Goal: Information Seeking & Learning: Learn about a topic

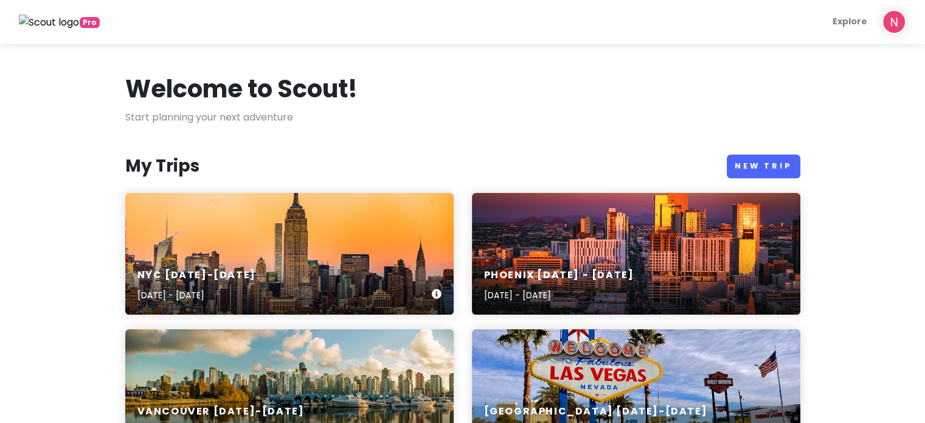
click at [282, 218] on div "NYC [DATE]-[DATE] [DATE] - [DATE]" at bounding box center [289, 254] width 328 height 122
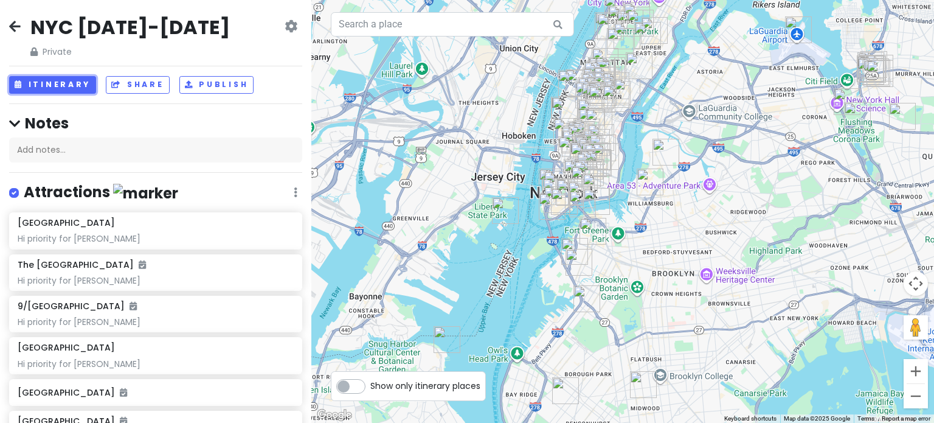
click at [48, 82] on button "Itinerary" at bounding box center [52, 85] width 87 height 18
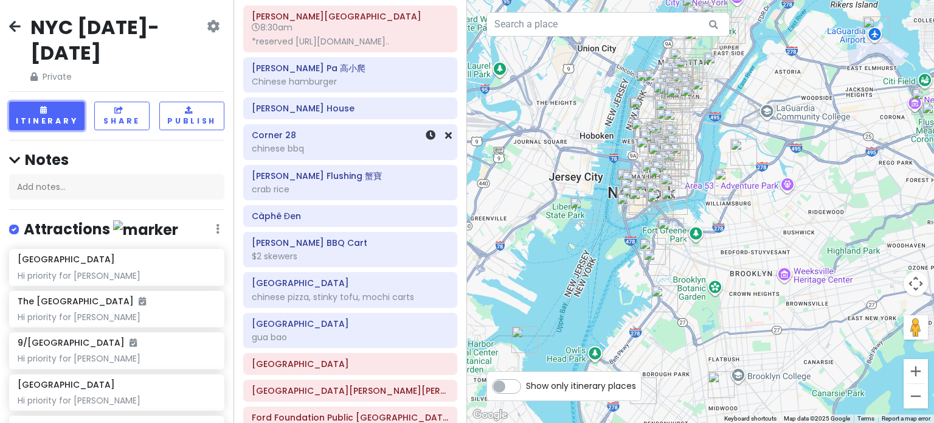
scroll to position [669, 0]
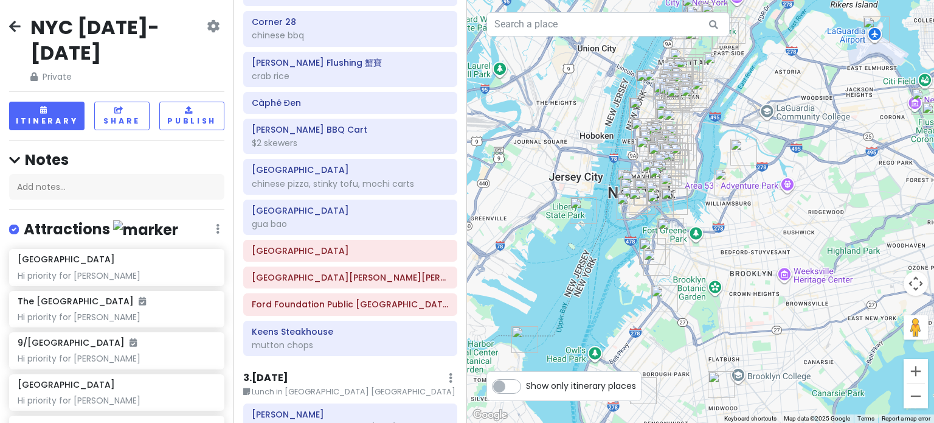
click at [307, 340] on div "[PERSON_NAME][GEOGRAPHIC_DATA] 8:30am *reserved [URL][DOMAIN_NAME].. [PERSON_NA…" at bounding box center [350, 126] width 232 height 468
click at [325, 339] on div "mutton chops" at bounding box center [350, 344] width 197 height 11
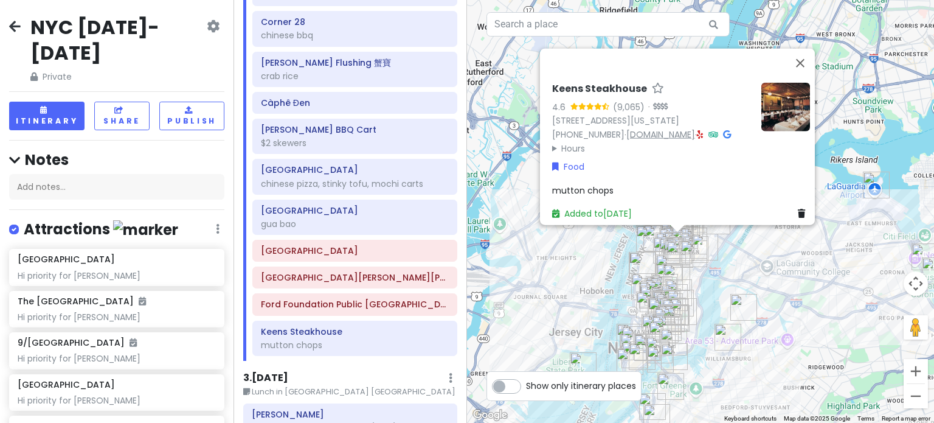
click at [662, 130] on link "[DOMAIN_NAME]" at bounding box center [661, 134] width 69 height 12
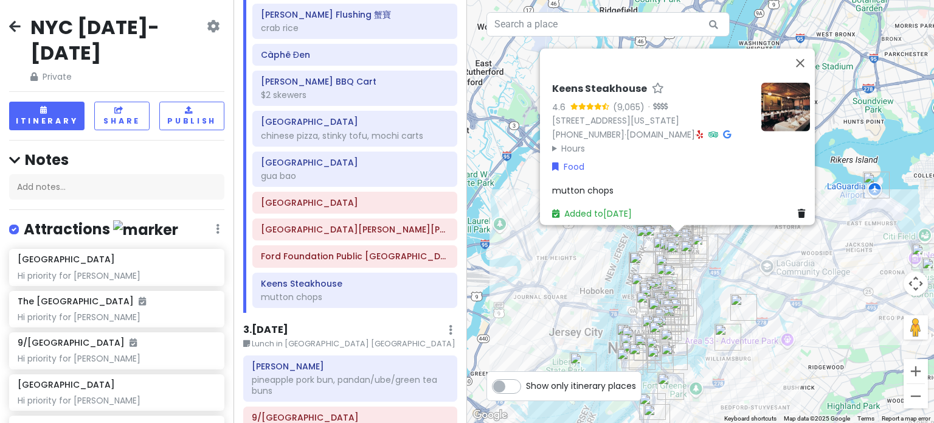
scroll to position [791, 0]
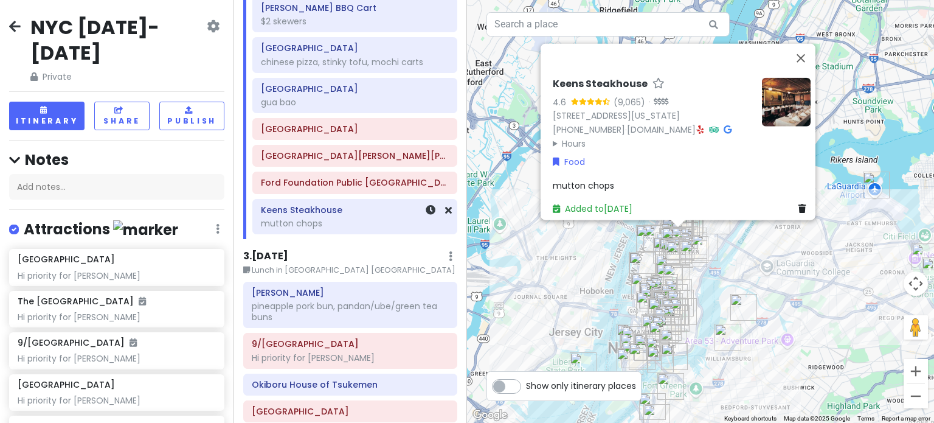
click at [415, 204] on div at bounding box center [431, 217] width 41 height 34
click at [426, 206] on icon at bounding box center [431, 210] width 10 height 10
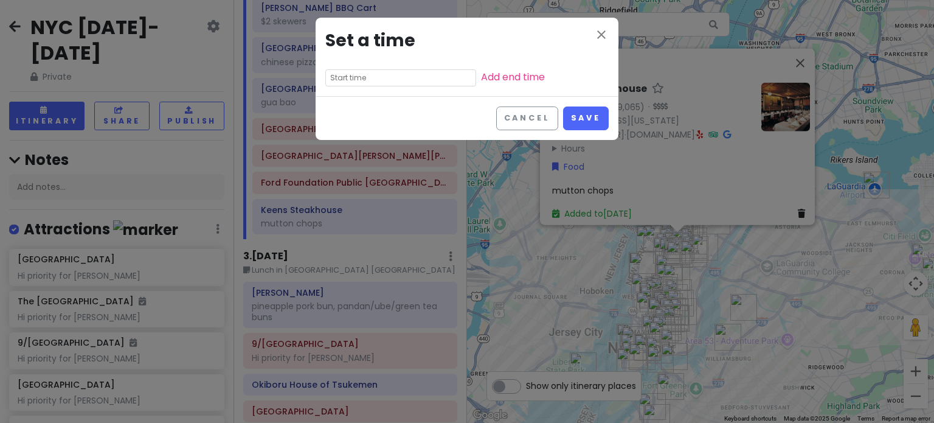
click at [378, 79] on input "text" at bounding box center [400, 77] width 151 height 17
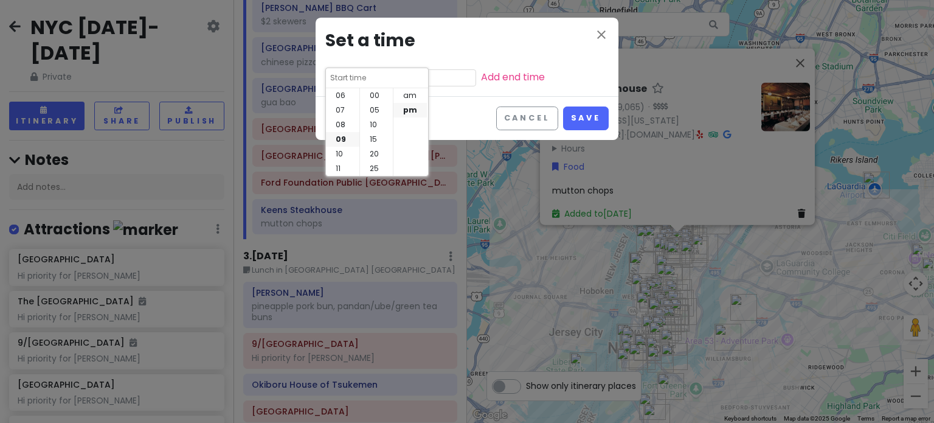
scroll to position [88, 0]
click at [338, 108] on li "07" at bounding box center [342, 110] width 33 height 15
type input "7:30 pm"
click at [369, 110] on li "15" at bounding box center [376, 112] width 33 height 15
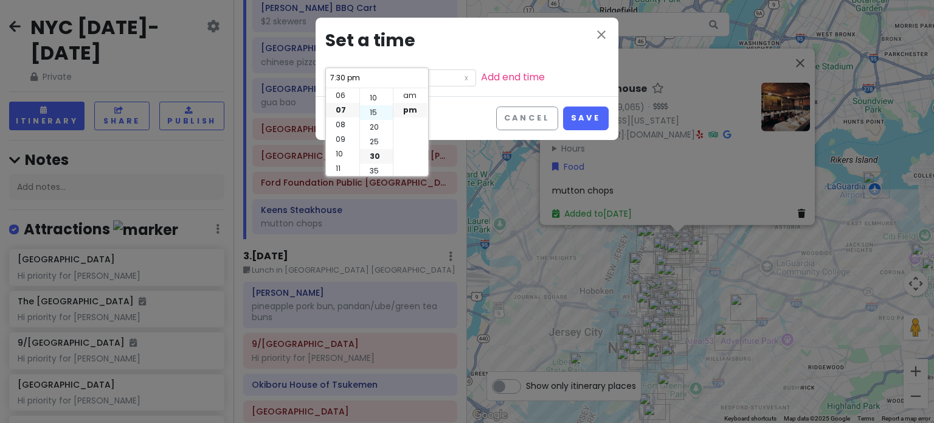
type input "7:15 pm"
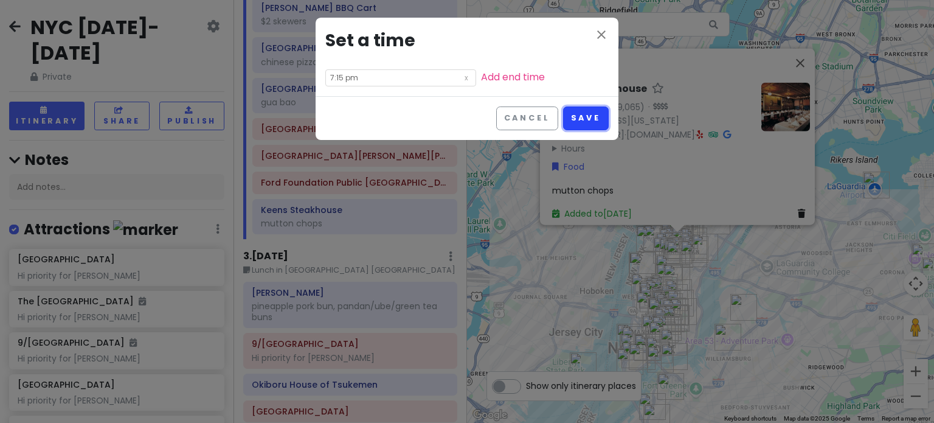
click at [588, 113] on button "Save" at bounding box center [586, 118] width 46 height 24
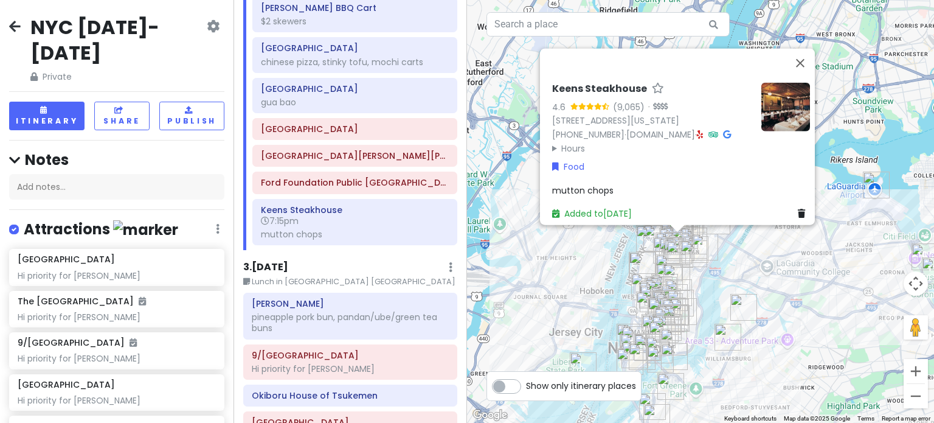
click at [555, 184] on span "mutton chops" at bounding box center [582, 190] width 61 height 12
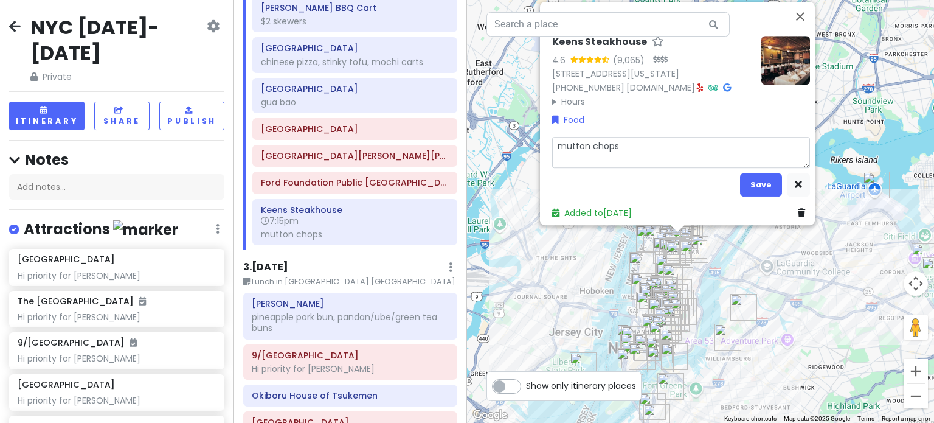
type textarea "x"
type textarea "Rmutton chops"
type textarea "x"
type textarea "Remutton chops"
type textarea "x"
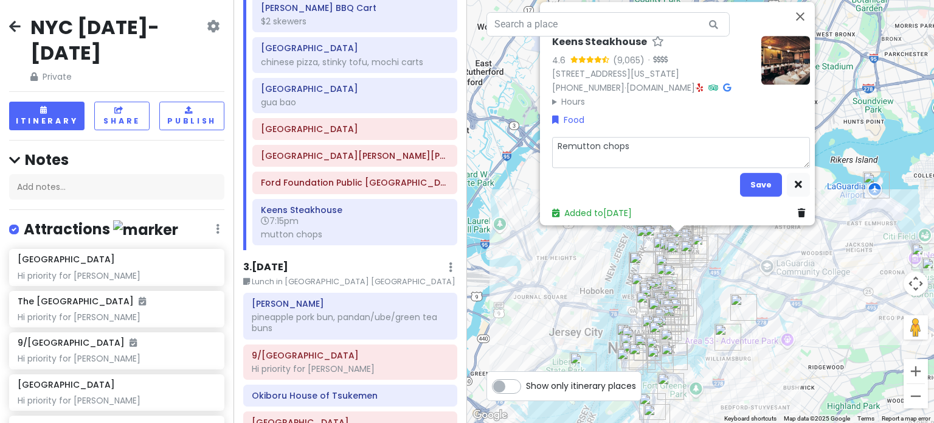
type textarea "Resmutton chops"
type textarea "x"
type textarea "Resemutton chops"
type textarea "x"
type textarea "Resermutton chops"
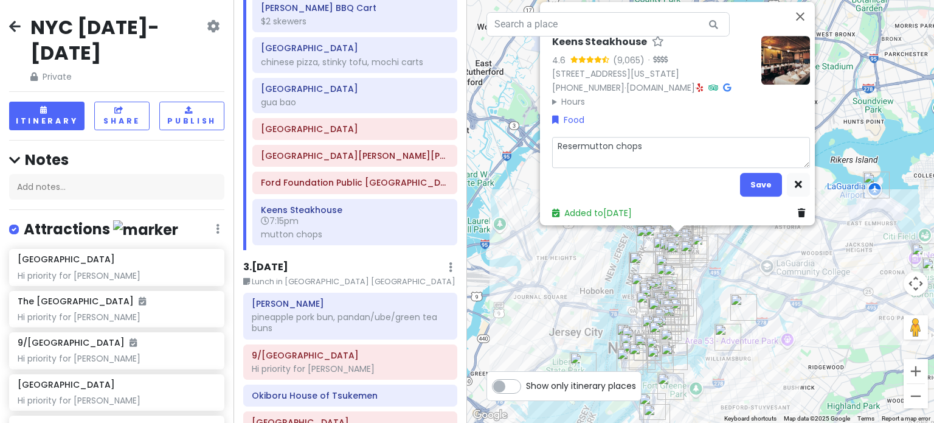
type textarea "x"
type textarea "Reservmutton chops"
type textarea "x"
type textarea "Reservemutton chops"
type textarea "x"
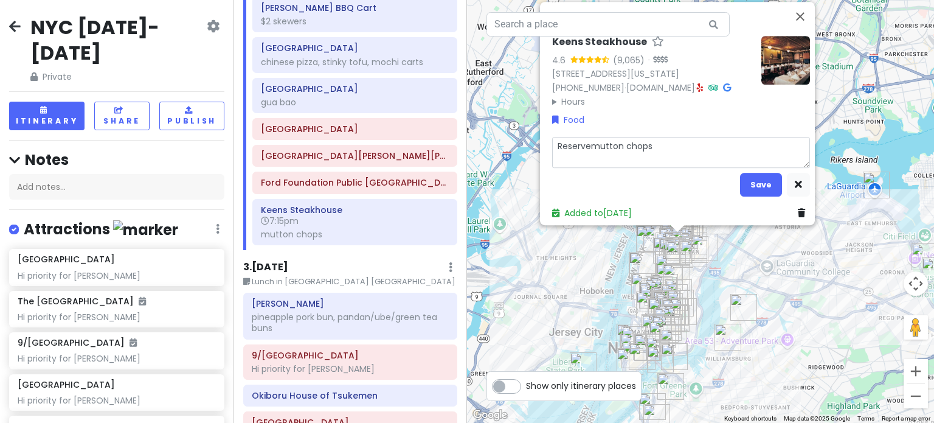
type textarea "Reservedmutton chops"
type textarea "x"
type textarea "Reserved.mutton chops"
type textarea "x"
type textarea "Reserved. mutton chops"
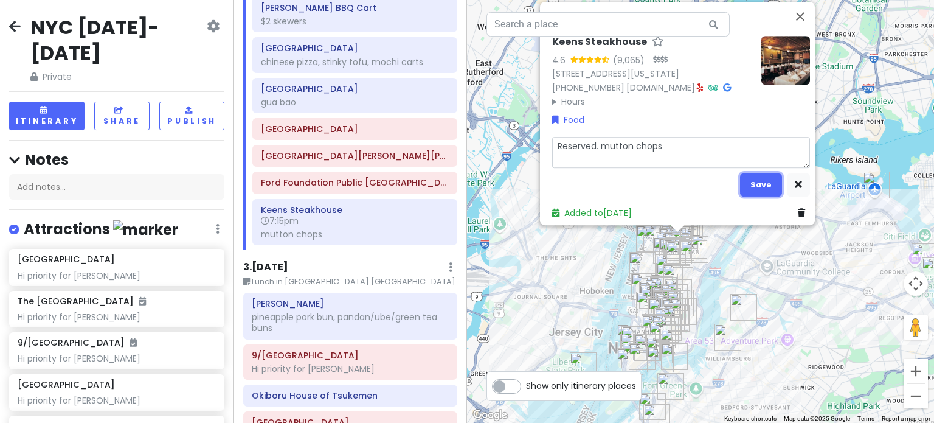
click at [747, 175] on button "Save" at bounding box center [761, 185] width 42 height 24
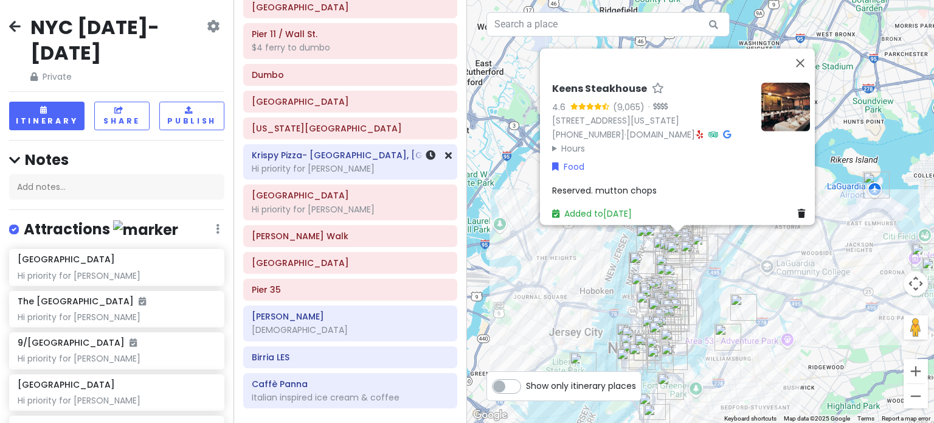
scroll to position [1217, 0]
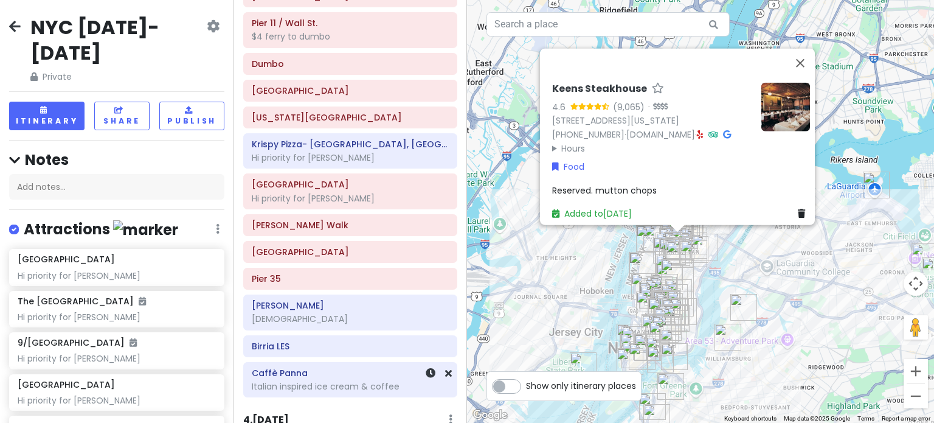
click at [328, 367] on h6 "Caffè Panna" at bounding box center [350, 372] width 197 height 11
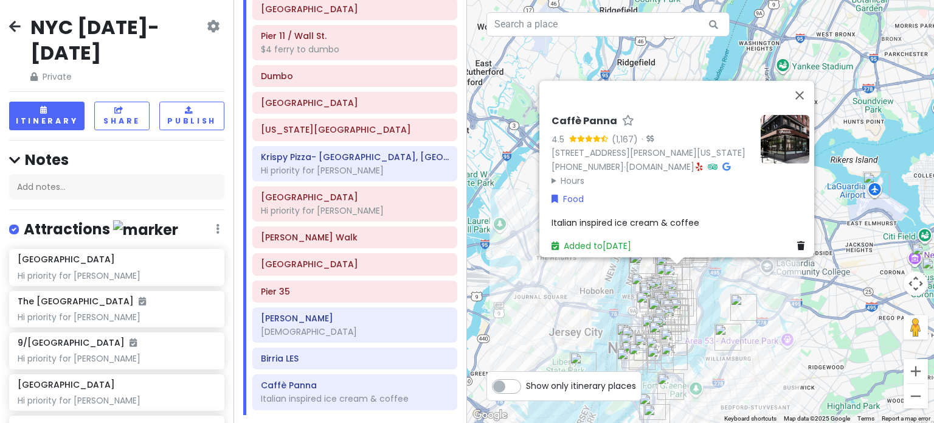
click at [560, 173] on summary "Hours" at bounding box center [652, 179] width 200 height 13
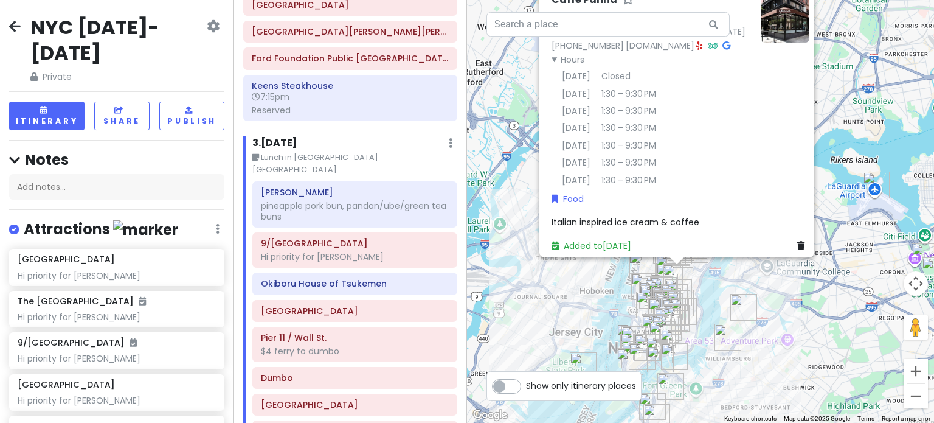
scroll to position [912, 0]
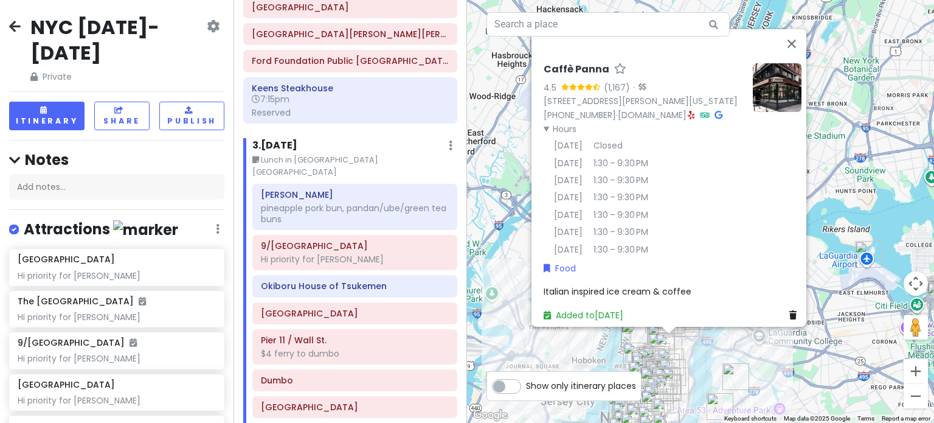
drag, startPoint x: 509, startPoint y: 182, endPoint x: 501, endPoint y: 252, distance: 71.0
click at [501, 252] on div "Caffè Panna 4.5 (1,167) · [STREET_ADDRESS][PERSON_NAME][US_STATE] [PHONE_NUMBER…" at bounding box center [700, 211] width 467 height 423
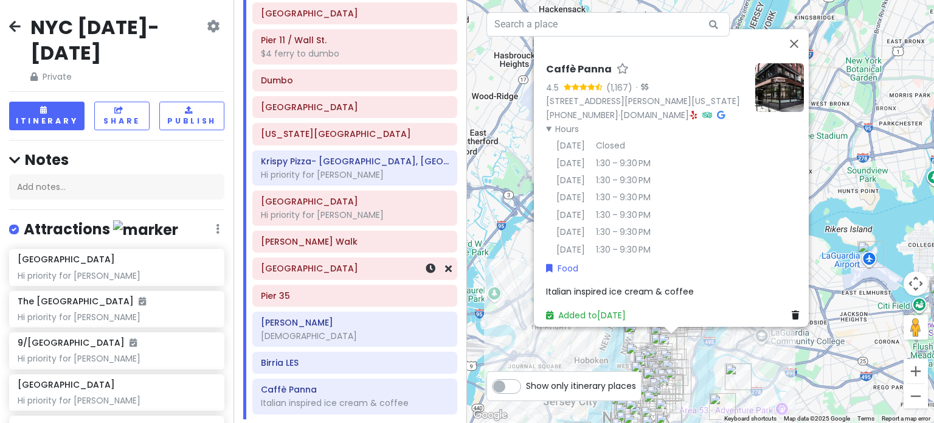
scroll to position [1217, 0]
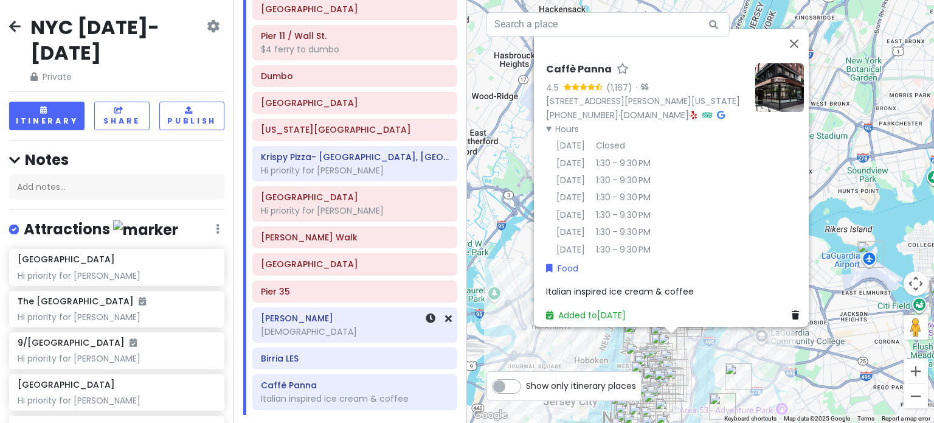
click at [363, 310] on div "Kalye Rivington Filipino" at bounding box center [355, 325] width 188 height 30
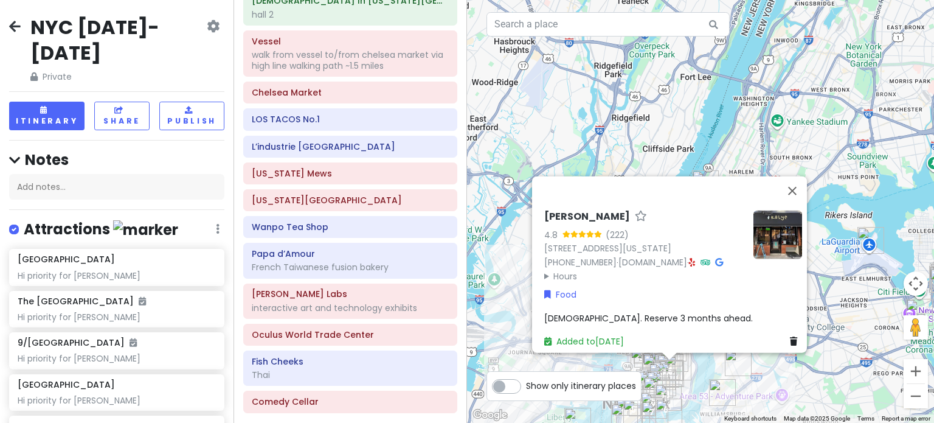
scroll to position [1703, 0]
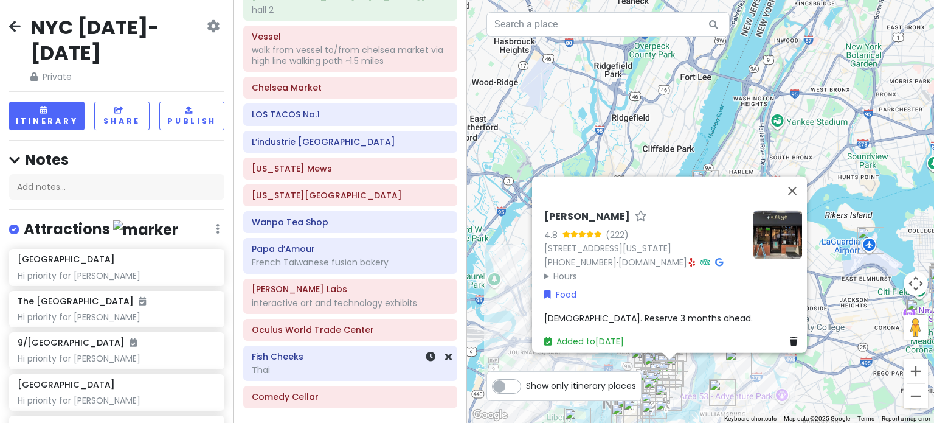
click at [347, 364] on div "Thai" at bounding box center [350, 369] width 197 height 11
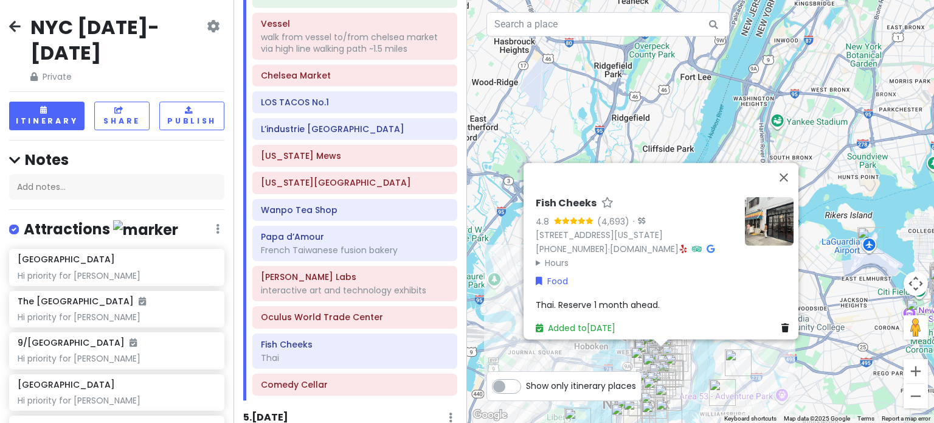
click at [681, 244] on icon at bounding box center [684, 248] width 7 height 9
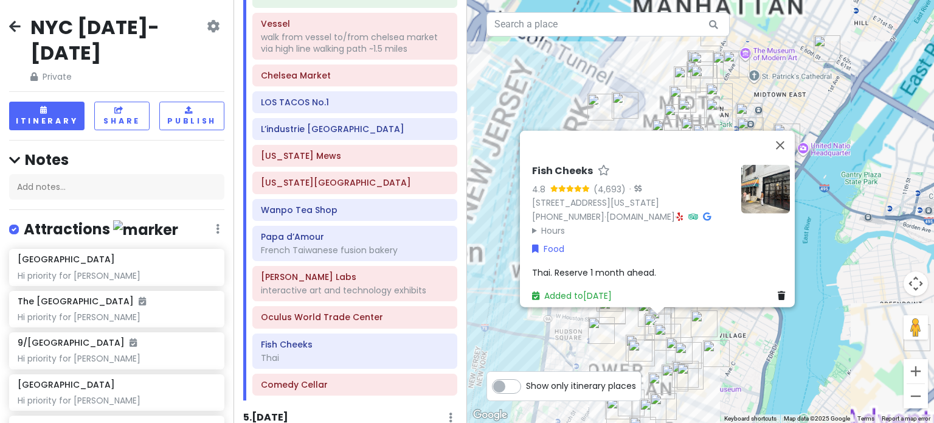
drag, startPoint x: 721, startPoint y: 384, endPoint x: 773, endPoint y: 228, distance: 163.9
click at [773, 228] on div "Fish Cheeks 4.8 (4,693) · [STREET_ADDRESS][US_STATE] [PHONE_NUMBER] · [DOMAIN_N…" at bounding box center [700, 211] width 467 height 423
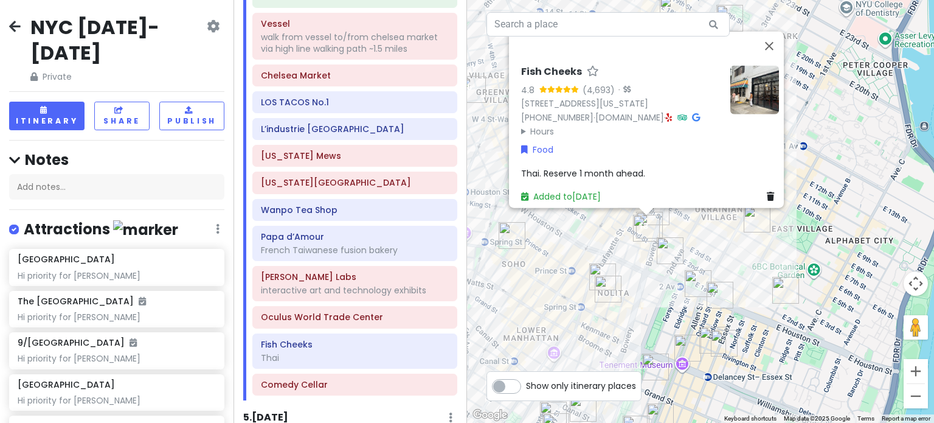
click at [801, 305] on div "Fish Cheeks 4.8 (4,693) · [STREET_ADDRESS][US_STATE] [PHONE_NUMBER] · [DOMAIN_N…" at bounding box center [700, 211] width 467 height 423
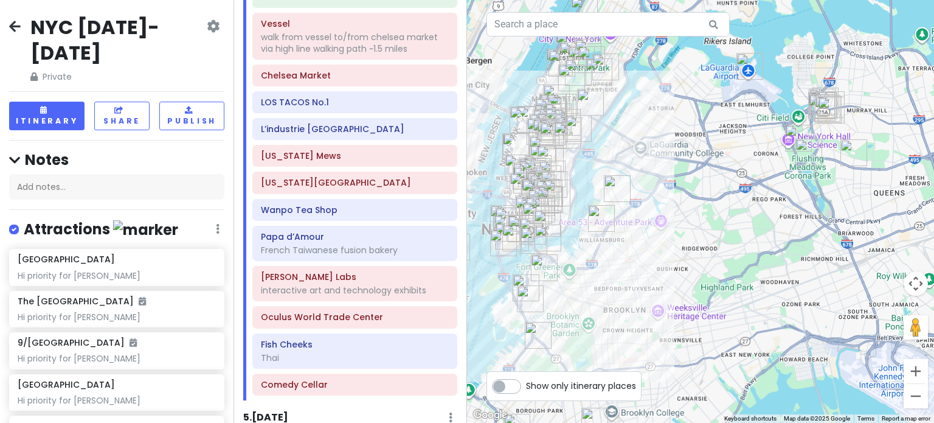
drag, startPoint x: 752, startPoint y: 277, endPoint x: 638, endPoint y: 255, distance: 115.8
click at [637, 255] on div at bounding box center [700, 211] width 467 height 423
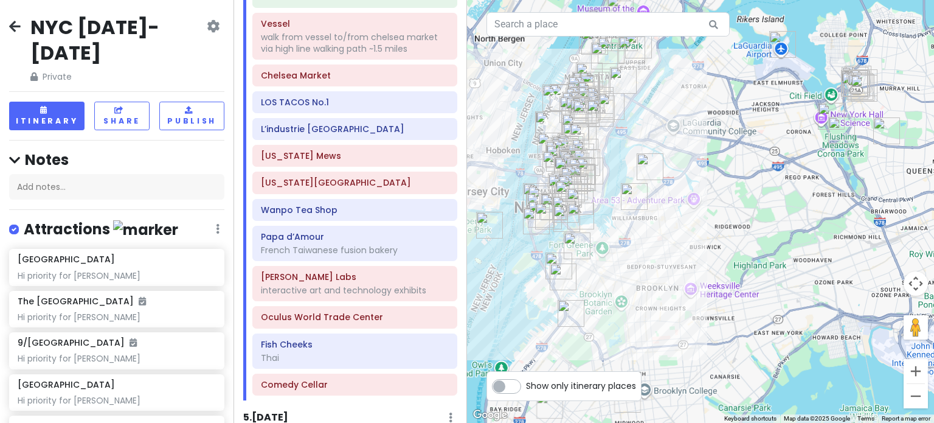
drag, startPoint x: 627, startPoint y: 303, endPoint x: 660, endPoint y: 279, distance: 41.4
click at [660, 279] on div at bounding box center [700, 211] width 467 height 423
click at [293, 352] on div "Thai" at bounding box center [355, 357] width 188 height 11
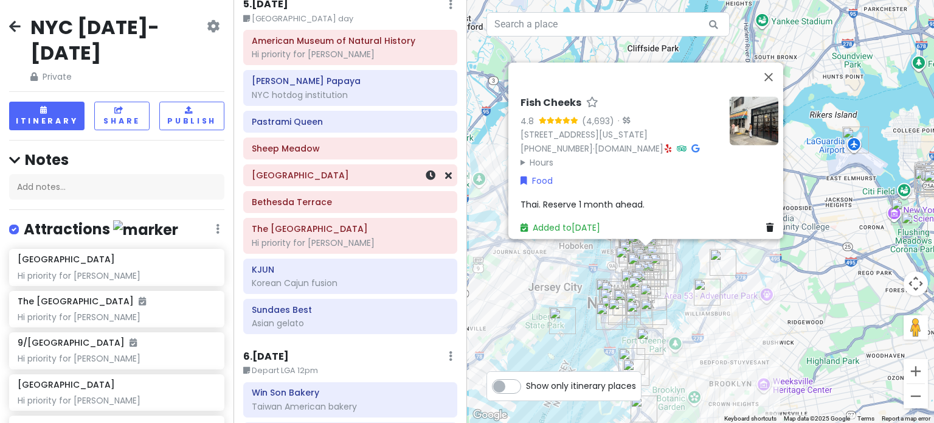
scroll to position [2129, 0]
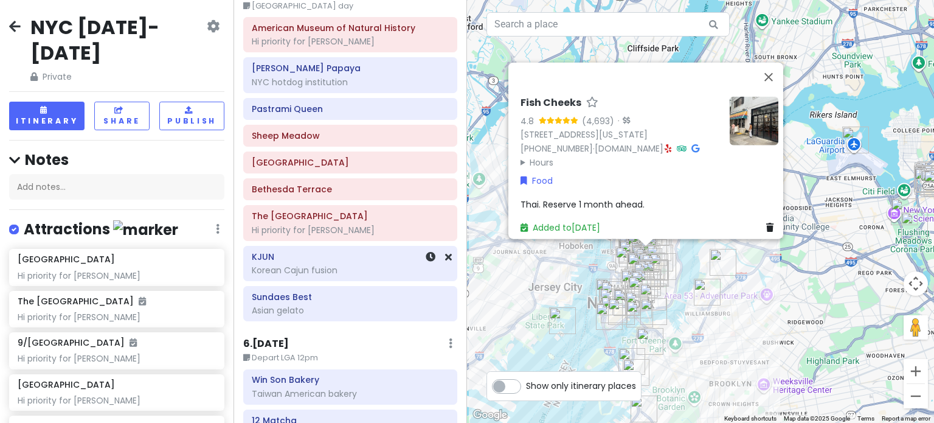
click at [324, 251] on h6 "KJUN" at bounding box center [350, 256] width 197 height 11
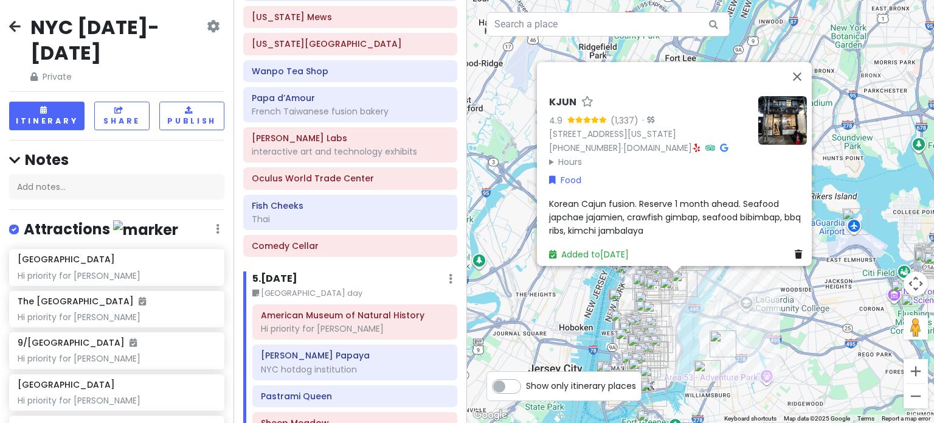
scroll to position [1477, 0]
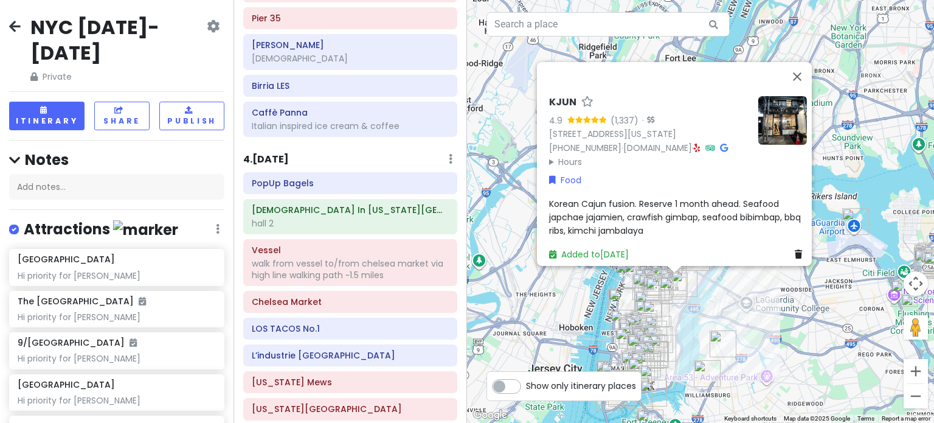
click at [495, 158] on div "KJUN 4.9 (1,337) · [STREET_ADDRESS][US_STATE] [PHONE_NUMBER] · [DOMAIN_NAME] · …" at bounding box center [700, 211] width 467 height 423
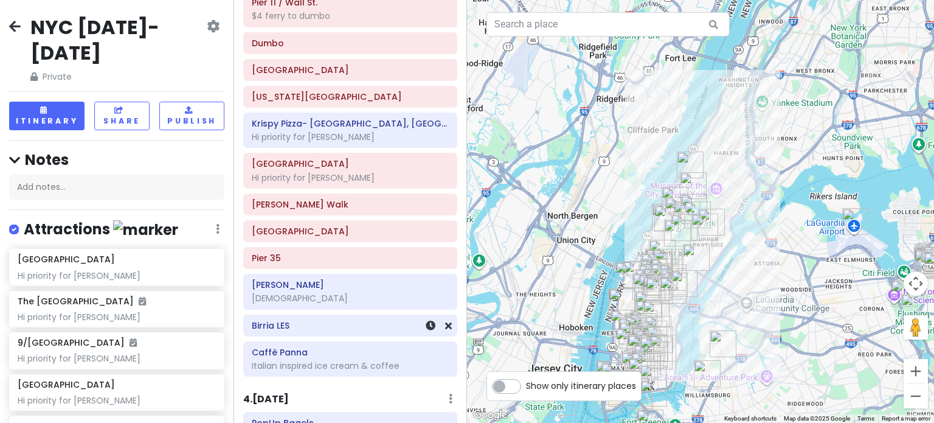
scroll to position [1355, 0]
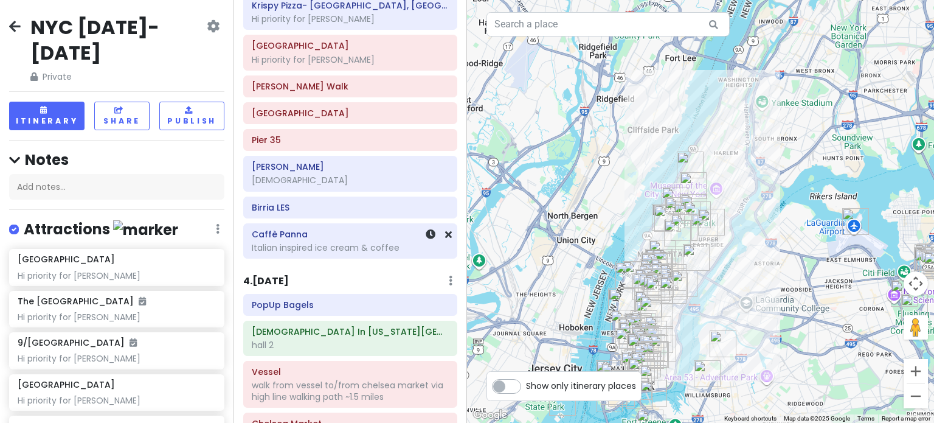
click at [328, 242] on div "Italian inspired ice cream & coffee" at bounding box center [350, 247] width 197 height 11
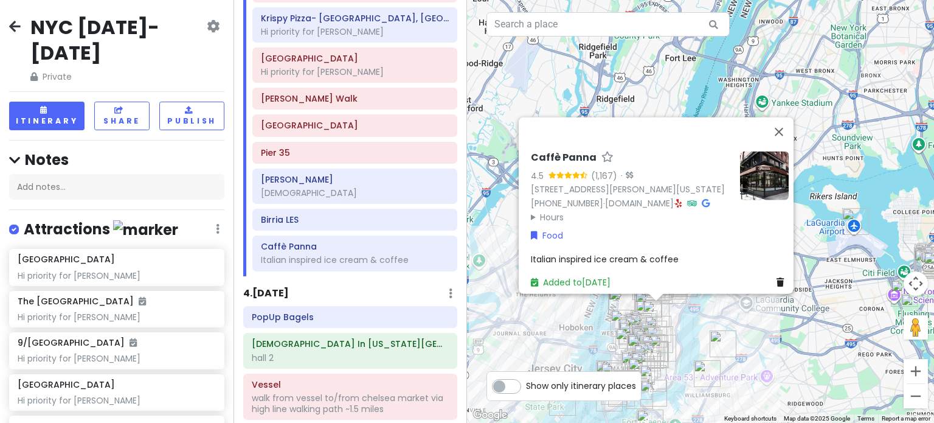
click at [539, 210] on summary "Hours" at bounding box center [631, 216] width 200 height 13
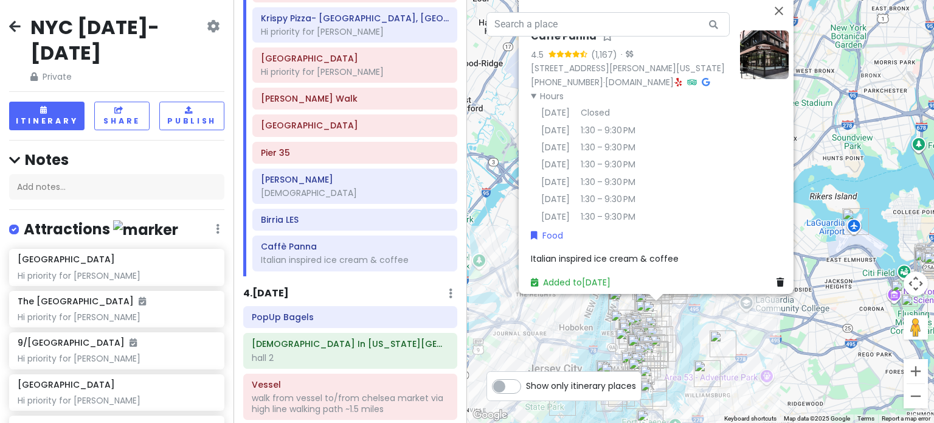
click at [481, 223] on div "Caffè Panna 4.5 (1,167) · [STREET_ADDRESS][PERSON_NAME][US_STATE] [PHONE_NUMBER…" at bounding box center [700, 211] width 467 height 423
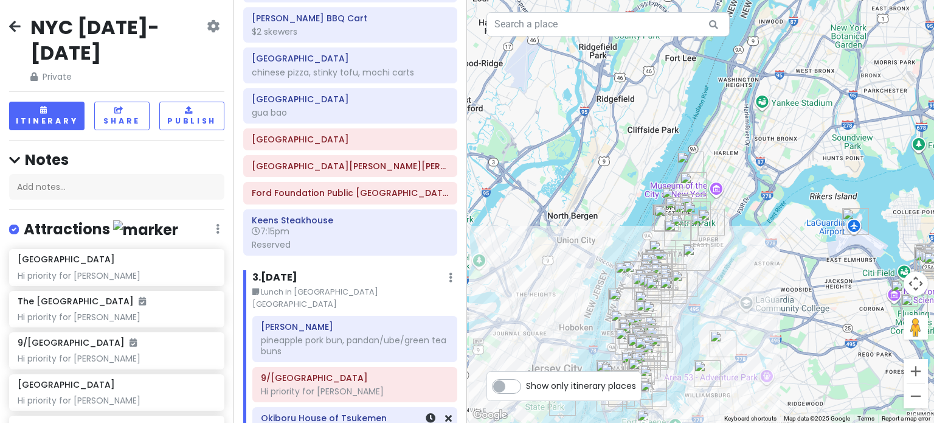
scroll to position [747, 0]
